Goal: Information Seeking & Learning: Compare options

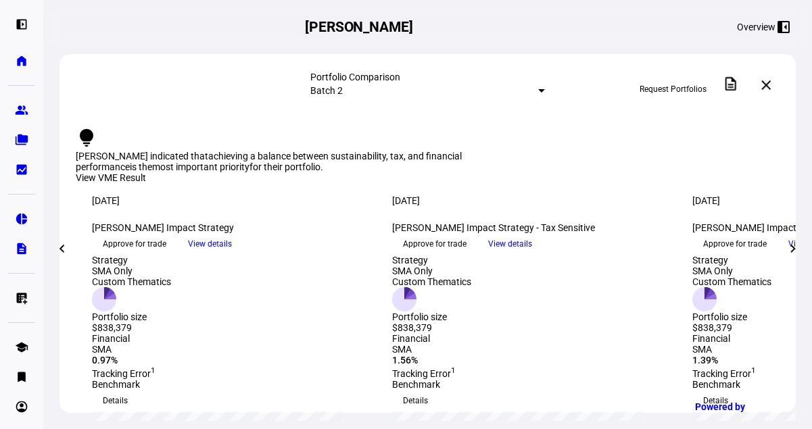
click at [430, 100] on div "Portfolio Comparison Batch 2 Request Portfolios description close" at bounding box center [427, 85] width 736 height 62
click at [343, 86] on mat-select-trigger "Batch 2" at bounding box center [326, 90] width 32 height 11
click at [430, 86] on div at bounding box center [406, 214] width 812 height 429
click at [764, 85] on mat-icon "close" at bounding box center [766, 85] width 16 height 16
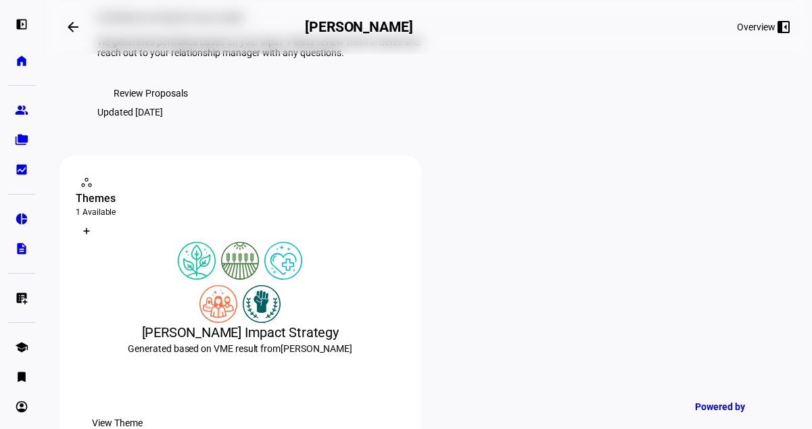
scroll to position [107, 0]
click at [151, 106] on span "Review Proposals" at bounding box center [151, 92] width 74 height 27
